Goal: Contribute content: Add original content to the website for others to see

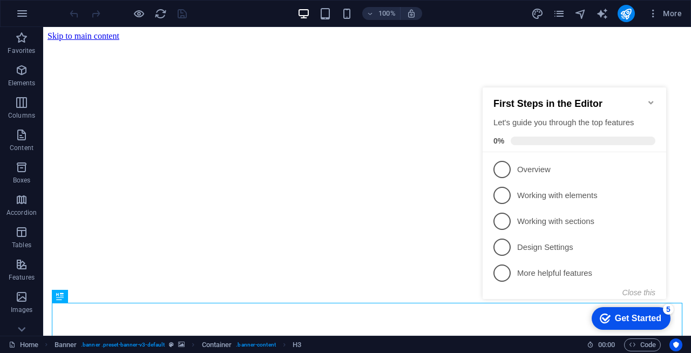
click at [650, 99] on icon "Minimize checklist" at bounding box center [650, 102] width 9 height 9
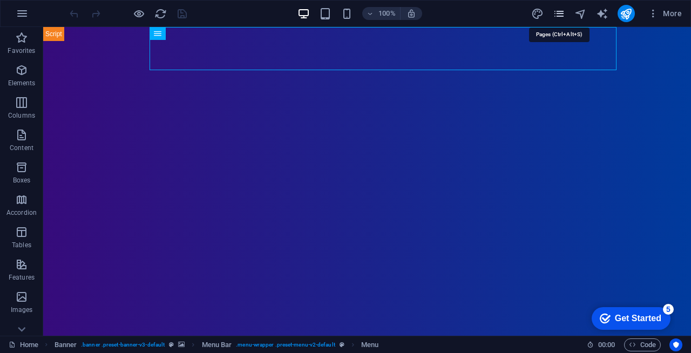
click at [555, 13] on icon "pages" at bounding box center [559, 14] width 12 height 12
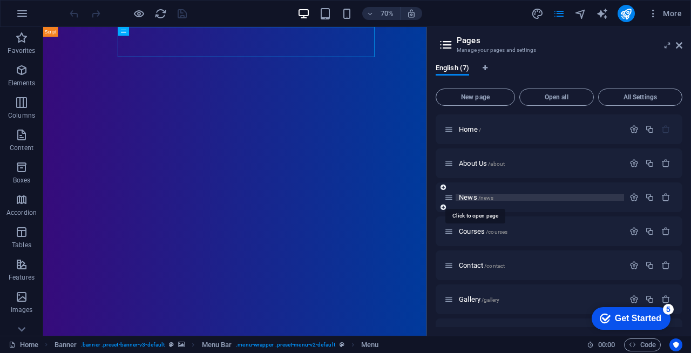
click at [468, 199] on span "News /news" at bounding box center [476, 197] width 35 height 8
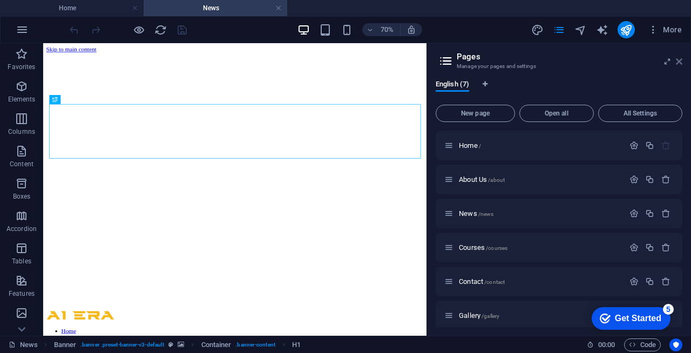
click at [680, 63] on icon at bounding box center [679, 61] width 6 height 9
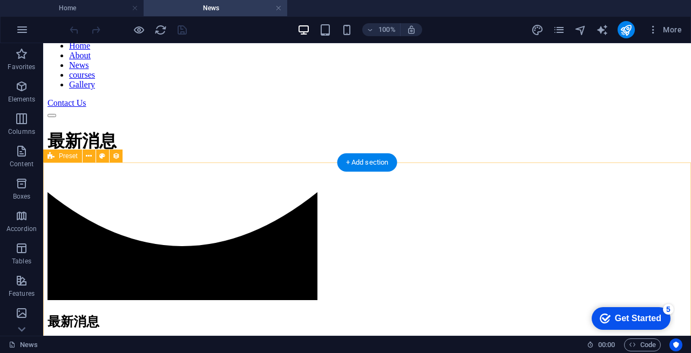
scroll to position [407, 0]
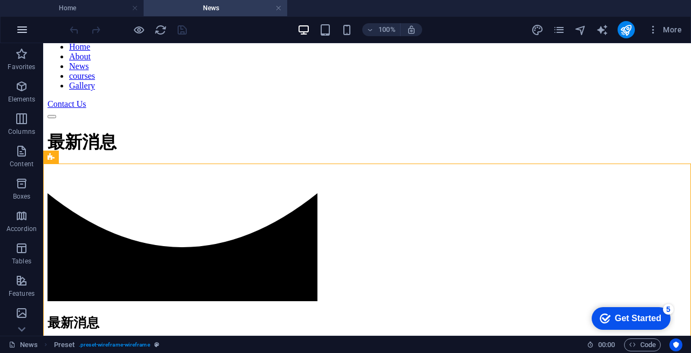
click at [22, 24] on icon "button" at bounding box center [22, 29] width 13 height 13
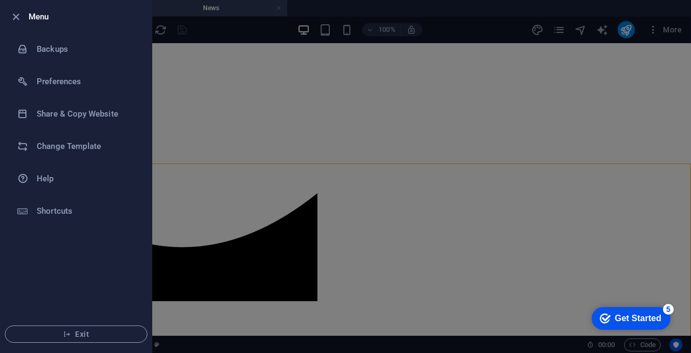
click at [224, 112] on div at bounding box center [345, 176] width 691 height 353
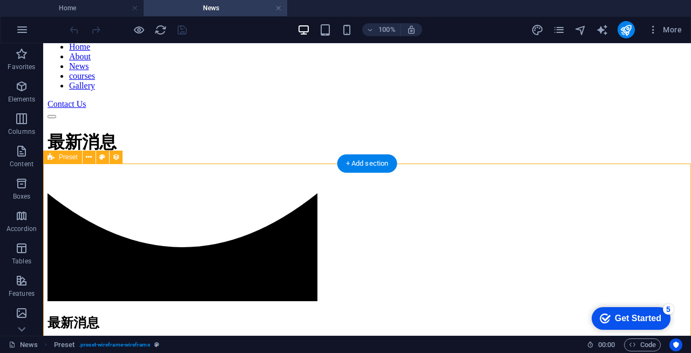
select select "createdAt_DESC"
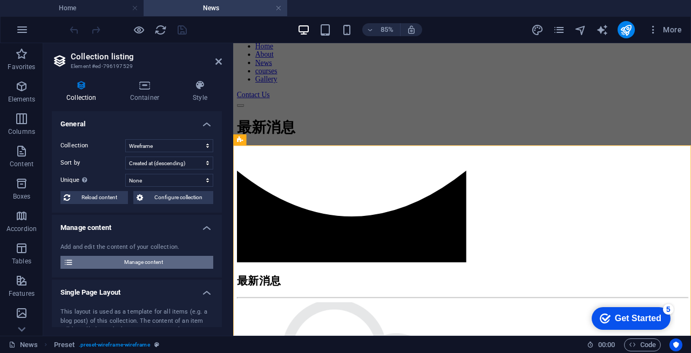
click at [147, 262] on span "Manage content" at bounding box center [143, 262] width 133 height 13
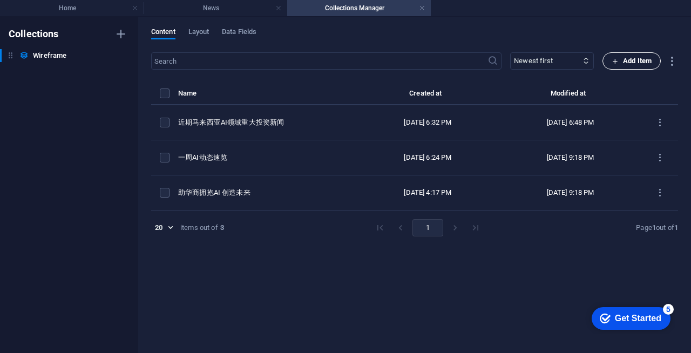
click at [615, 62] on icon "button" at bounding box center [614, 61] width 7 height 7
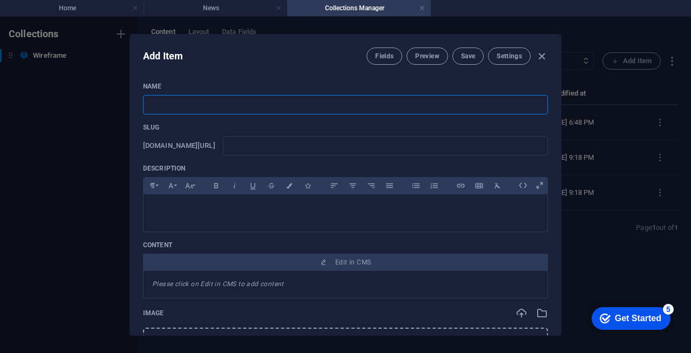
click at [343, 111] on input "text" at bounding box center [345, 104] width 405 height 19
paste input "ChatGPT-5 来了！优缺点全盘聊，顺便看看它跟对手怎么比"
type input "ChatGPT-5 来了！优缺点全盘聊，顺便看看它跟对手怎么比"
type input "chatgpt-5"
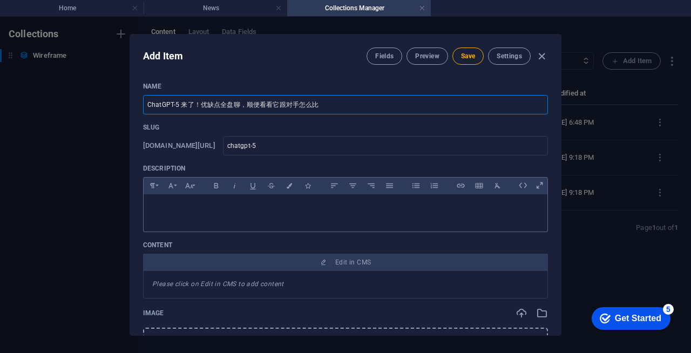
type input "ChatGPT-5 来了！优缺点全盘聊，顺便看看它跟对手怎么比"
click at [260, 216] on div at bounding box center [346, 210] width 404 height 32
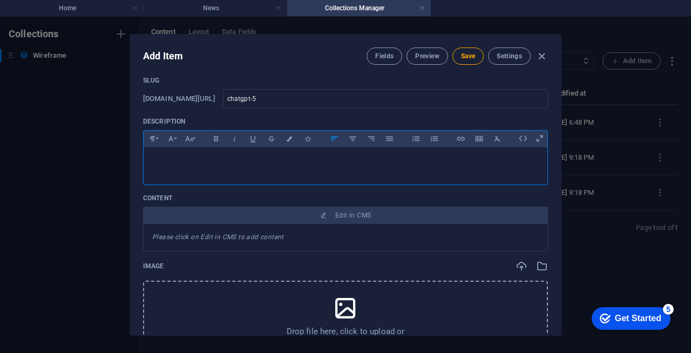
scroll to position [44, 0]
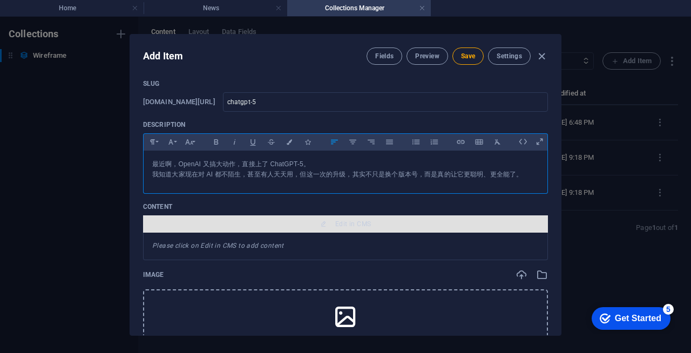
click at [384, 228] on button "Edit in CMS" at bounding box center [345, 223] width 405 height 17
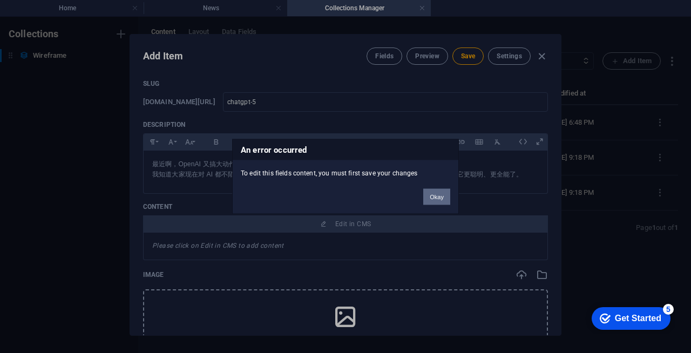
click at [437, 199] on button "Okay" at bounding box center [436, 197] width 27 height 16
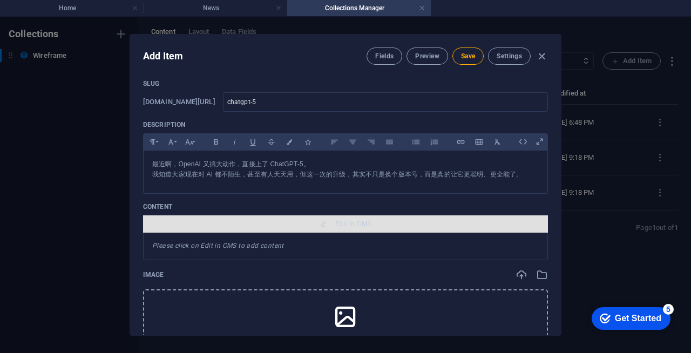
click at [378, 223] on span "Edit in CMS" at bounding box center [345, 224] width 396 height 9
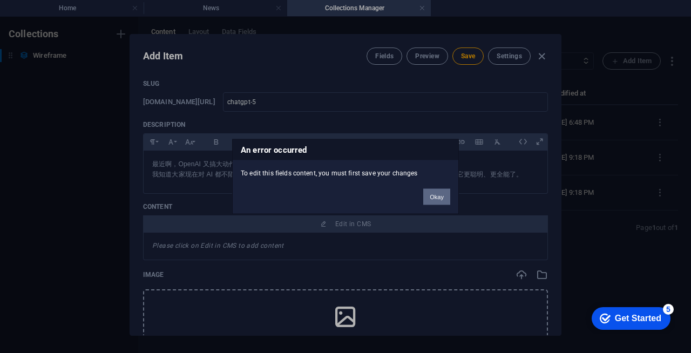
click at [436, 195] on button "Okay" at bounding box center [436, 197] width 27 height 16
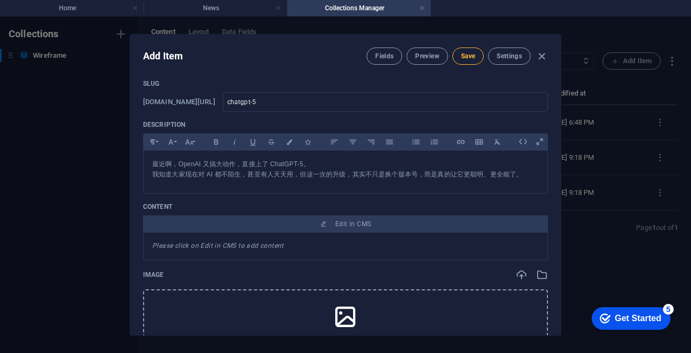
click at [467, 56] on span "Save" at bounding box center [468, 56] width 14 height 9
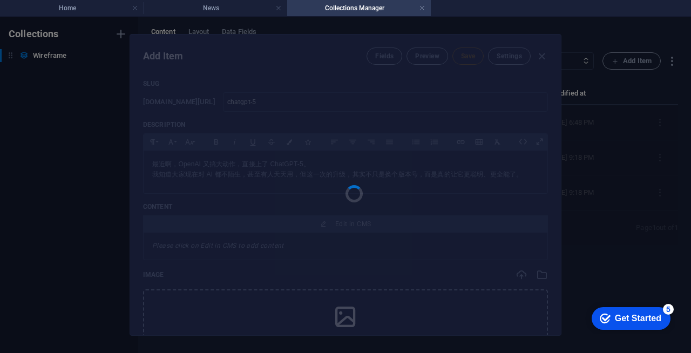
type input "chatgpt-5"
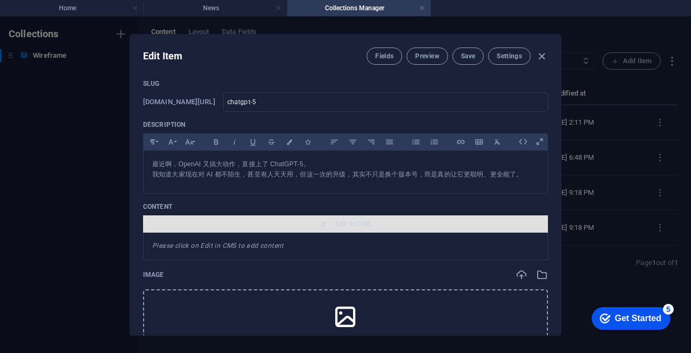
click at [395, 232] on button "Edit in CMS" at bounding box center [345, 223] width 405 height 17
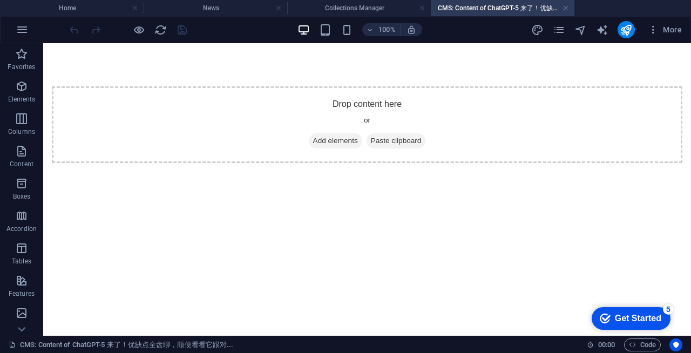
scroll to position [0, 0]
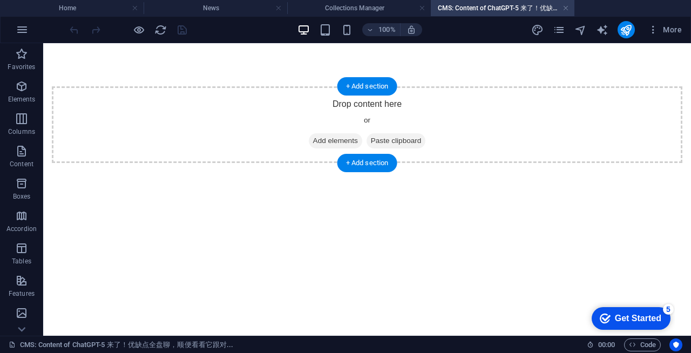
click at [340, 141] on span "Add elements" at bounding box center [335, 140] width 53 height 15
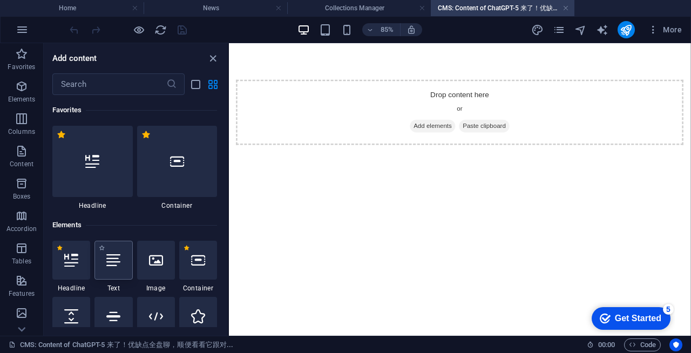
click at [107, 267] on icon at bounding box center [113, 260] width 14 height 14
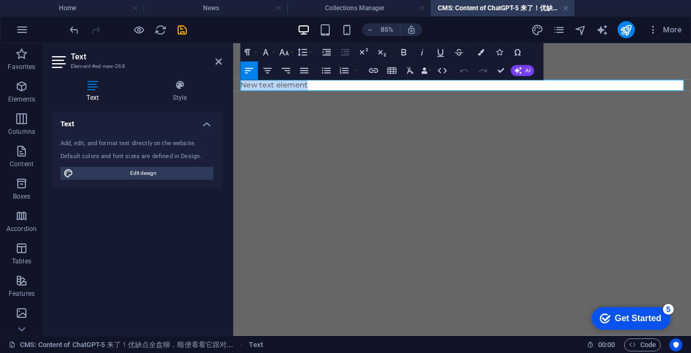
click at [459, 92] on p "New text element" at bounding box center [502, 92] width 521 height 13
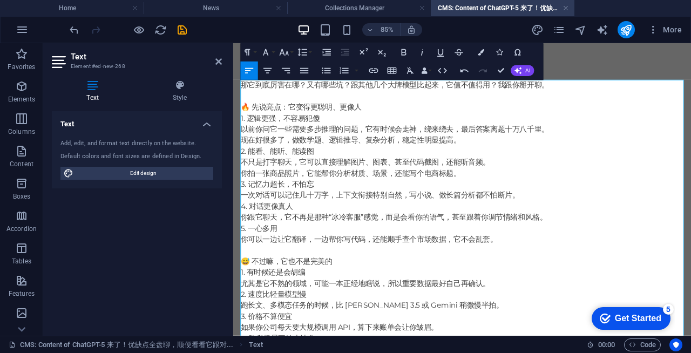
click at [402, 57] on icon "button" at bounding box center [403, 52] width 11 height 11
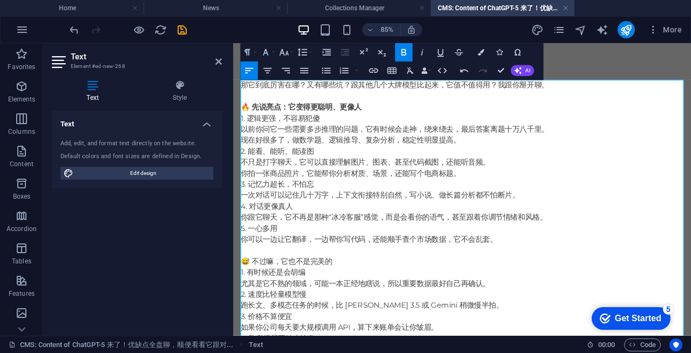
click at [404, 52] on icon "button" at bounding box center [403, 52] width 11 height 11
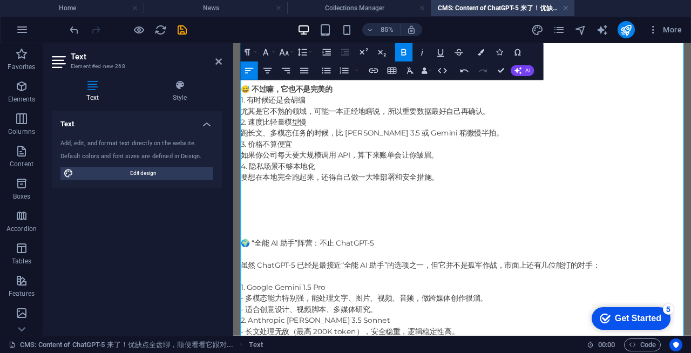
scroll to position [183, 0]
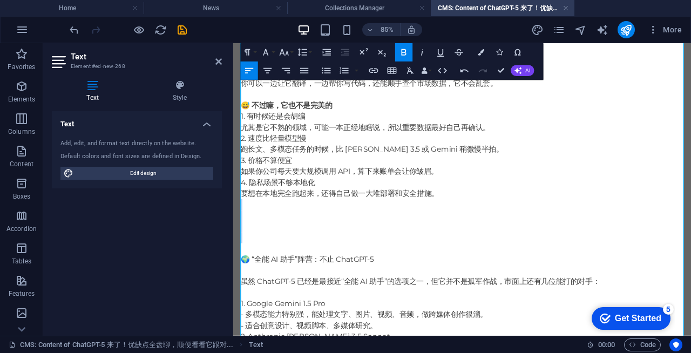
drag, startPoint x: 366, startPoint y: 246, endPoint x: 397, endPoint y: 287, distance: 52.0
click at [397, 287] on p "那它到底厉害在哪？又有哪些坑？跟其他几个大牌模型比起来，它值不值得用？我跟你掰开聊。 🔥 先说亮点：它变得更聪明、更像人 1. 逻辑更强，不容易犯傻 以前你问…" at bounding box center [502, 337] width 521 height 868
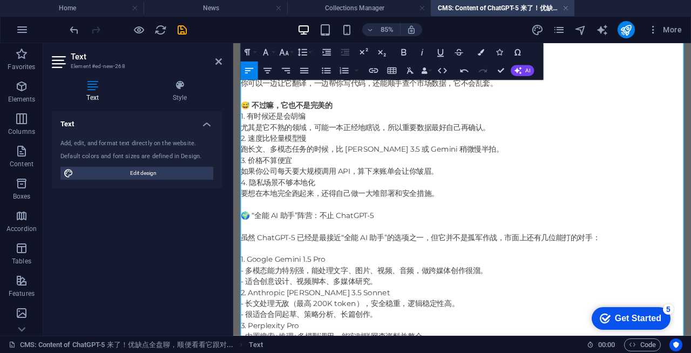
click at [343, 244] on p "那它到底厉害在哪？又有哪些坑？跟其他几个大牌模型比起来，它值不值得用？我跟你掰开聊。 🔥 先说亮点：它变得更聪明、更像人 1. 逻辑更强，不容易犯傻 以前你问…" at bounding box center [502, 311] width 521 height 816
click at [403, 49] on icon "button" at bounding box center [403, 52] width 5 height 6
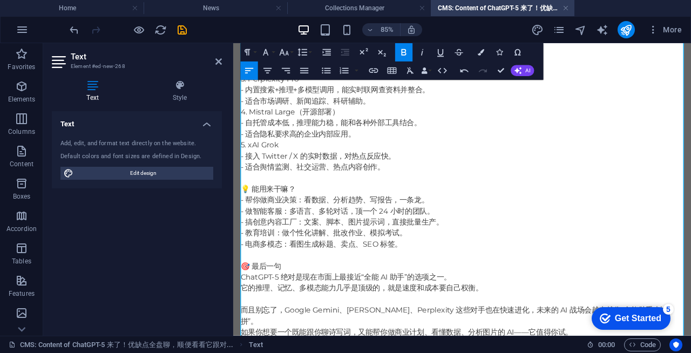
scroll to position [475, 0]
click at [272, 207] on p "那它到底厉害在哪？又有哪些坑？跟其他几个大牌模型比起来，它值不值得用？我跟你掰开聊。 🔥 先说亮点：它变得更聪明、更像人 1. 逻辑更强，不容易犯傻 以前你问…" at bounding box center [502, 20] width 521 height 816
click at [401, 49] on icon "button" at bounding box center [403, 52] width 5 height 6
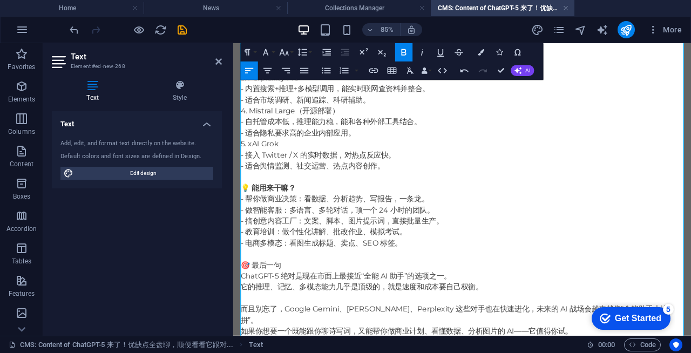
click at [272, 301] on p "那它到底厉害在哪？又有哪些坑？跟其他几个大牌模型比起来，它值不值得用？我跟你掰开聊。 🔥 先说亮点：它变得更聪明、更像人 1. 逻辑更强，不容易犯傻 以前你问…" at bounding box center [502, 20] width 521 height 816
click at [404, 56] on icon "button" at bounding box center [403, 52] width 11 height 11
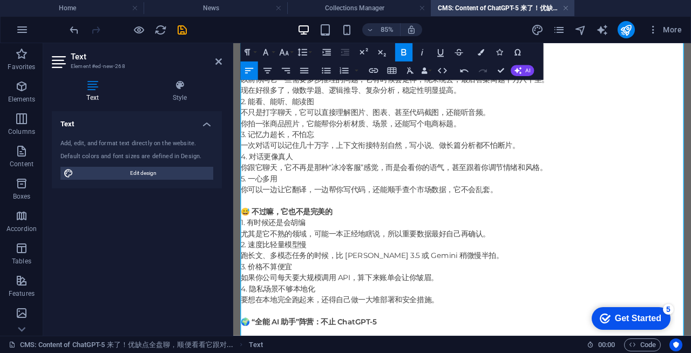
scroll to position [0, 0]
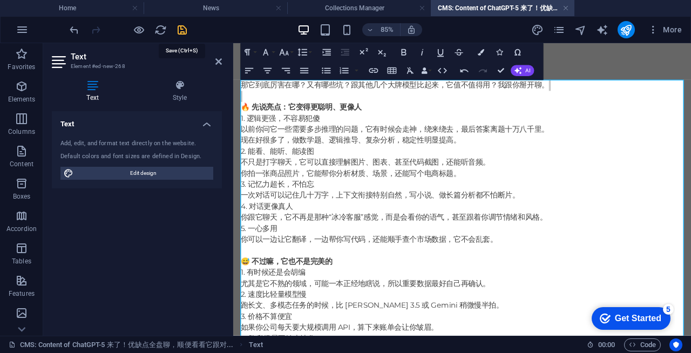
click at [183, 29] on icon "save" at bounding box center [182, 30] width 12 height 12
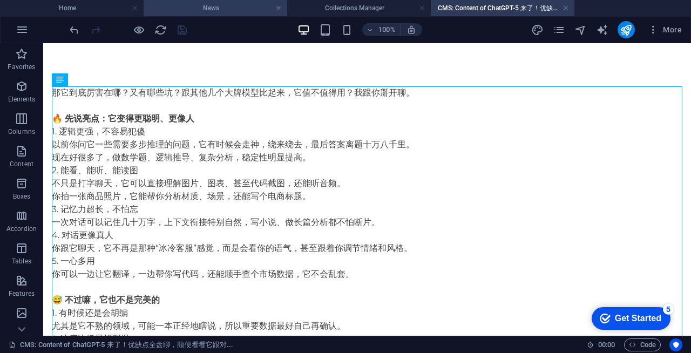
click at [221, 5] on h4 "News" at bounding box center [216, 8] width 144 height 12
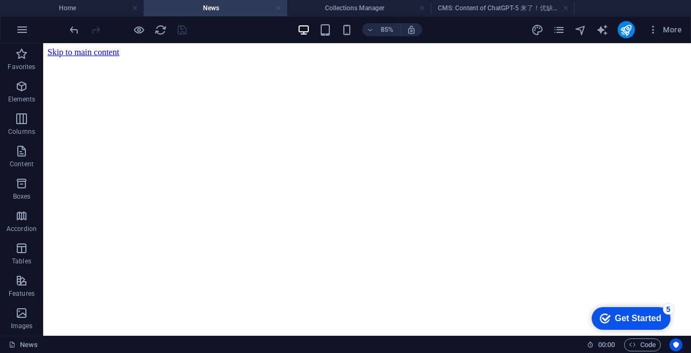
scroll to position [407, 0]
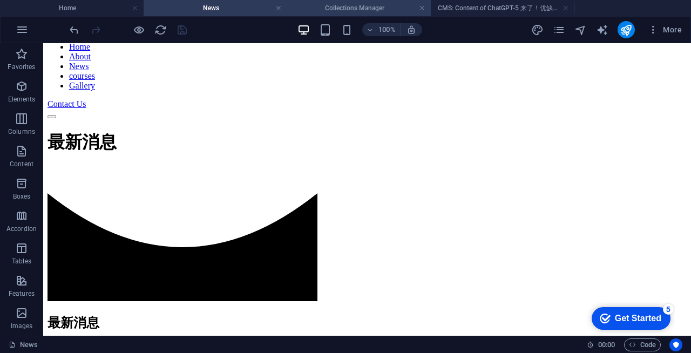
click at [349, 7] on h4 "Collections Manager" at bounding box center [359, 8] width 144 height 12
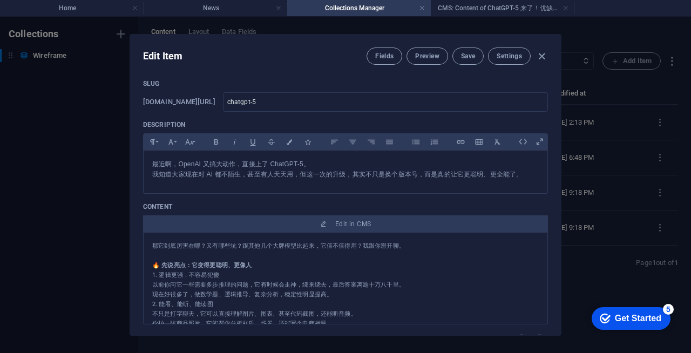
scroll to position [0, 0]
click at [276, 103] on input "chatgpt-5" at bounding box center [385, 101] width 325 height 19
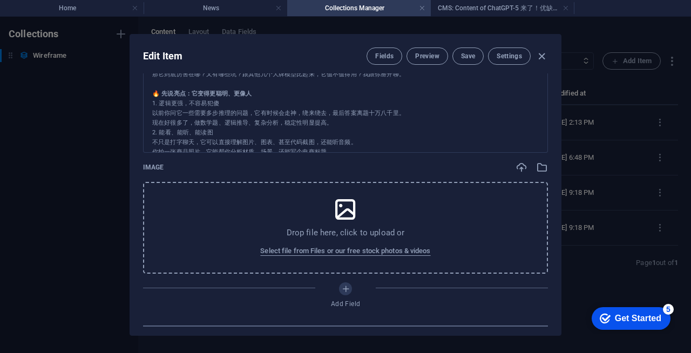
scroll to position [255, 0]
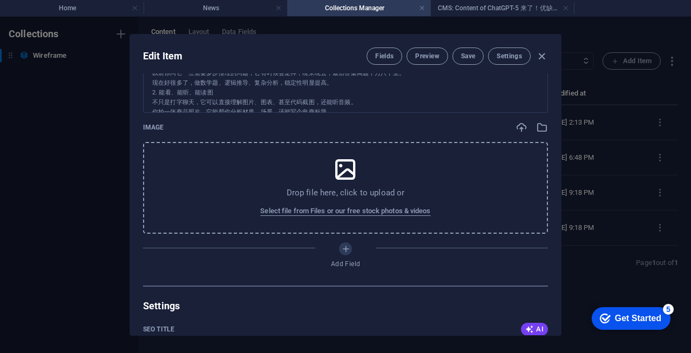
click at [369, 183] on div "Drop file here, click to upload or Select file from Files or our free stock pho…" at bounding box center [345, 188] width 405 height 92
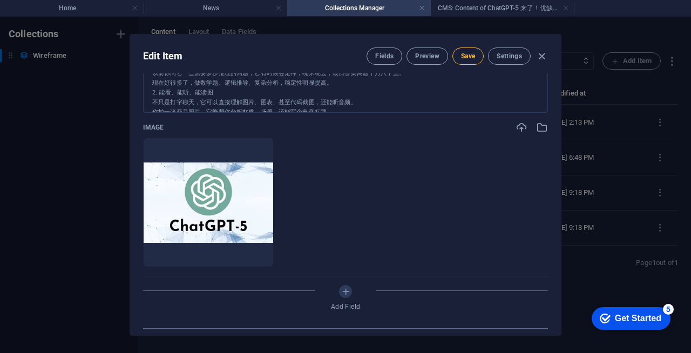
click at [465, 56] on span "Save" at bounding box center [468, 56] width 14 height 9
click at [427, 60] on span "Preview" at bounding box center [427, 56] width 24 height 9
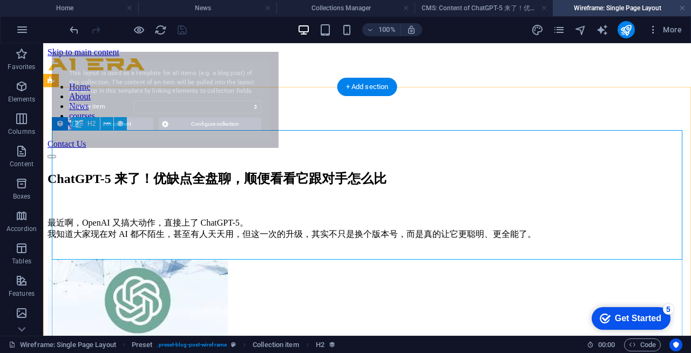
scroll to position [0, 0]
select select "68b7dc2dec851bdf9d0abe73"
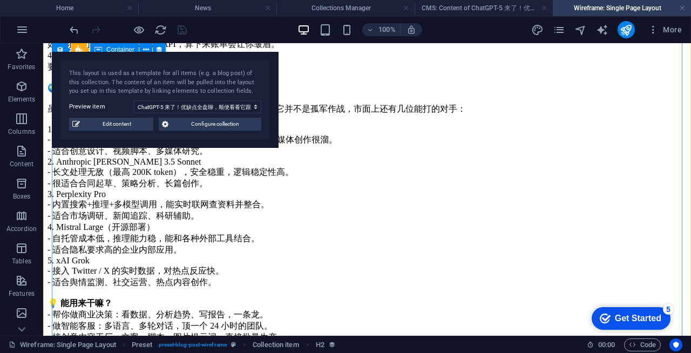
scroll to position [603, 0]
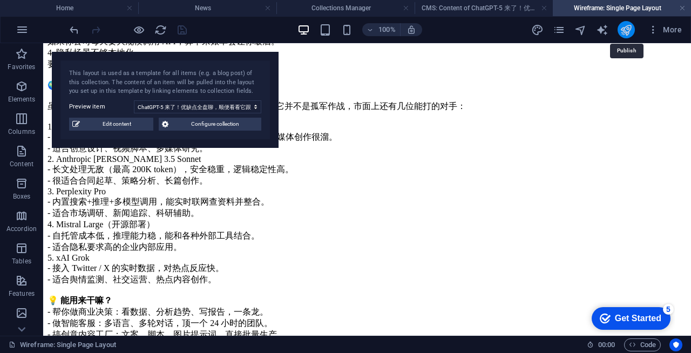
click at [625, 29] on icon "publish" at bounding box center [625, 30] width 12 height 12
